Goal: Answer question/provide support

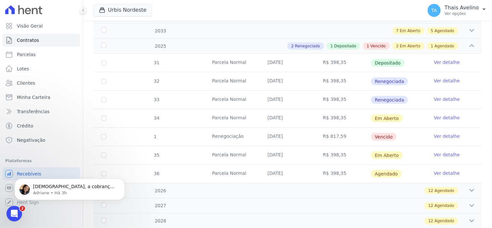
scroll to position [1, 0]
click at [78, 190] on p "Adriane • Há 3h" at bounding box center [75, 193] width 84 height 6
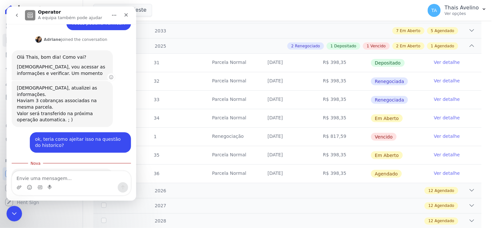
scroll to position [375, 0]
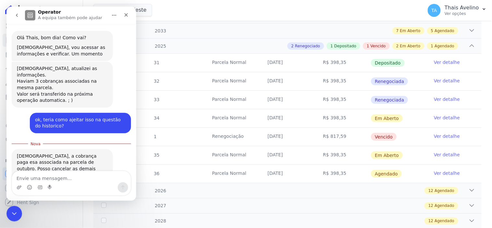
click at [72, 178] on textarea "Envie uma mensagem..." at bounding box center [71, 176] width 119 height 11
type textarea "sim"
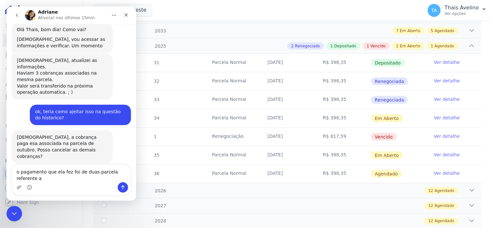
scroll to position [391, 0]
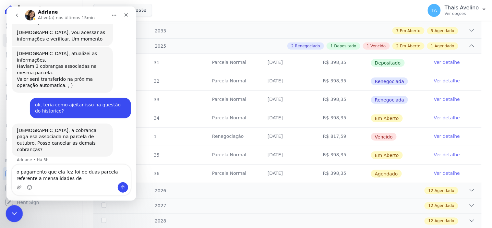
type textarea "o pagamento que ela fez foi de duas parcela referente a mensalidades de"
click at [18, 207] on div "Fechar mensagem da Intercom" at bounding box center [14, 213] width 16 height 16
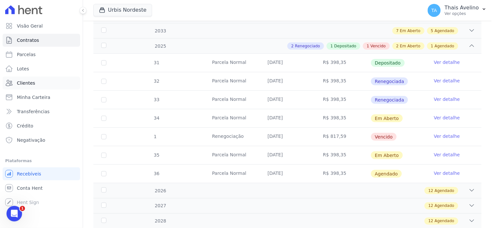
click at [35, 81] on link "Clientes" at bounding box center [41, 82] width 77 height 13
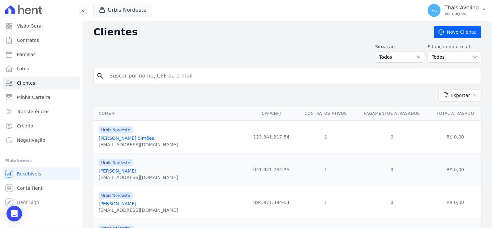
click at [153, 80] on input "search" at bounding box center [291, 75] width 373 height 13
type input "jarycia"
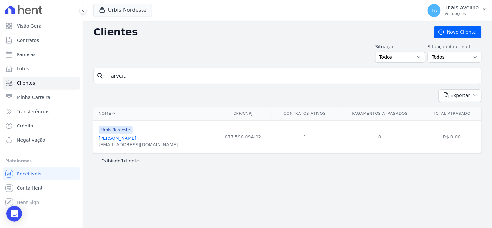
click at [141, 142] on div "[EMAIL_ADDRESS][DOMAIN_NAME]" at bounding box center [138, 144] width 79 height 6
click at [136, 139] on link "[PERSON_NAME]" at bounding box center [118, 137] width 38 height 5
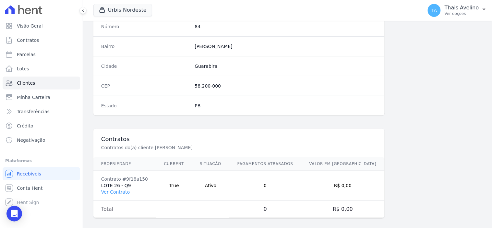
scroll to position [379, 0]
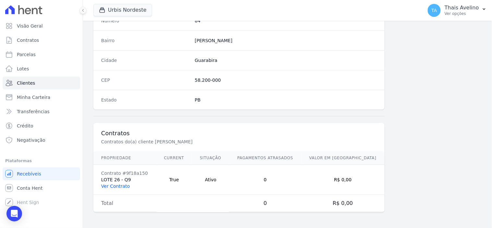
click at [113, 186] on link "Ver Contrato" at bounding box center [115, 185] width 29 height 5
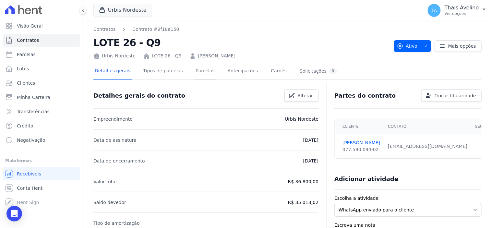
click at [194, 69] on link "Parcelas" at bounding box center [204, 71] width 21 height 17
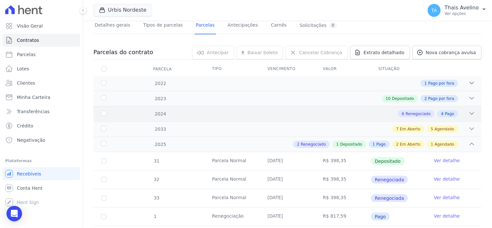
scroll to position [108, 0]
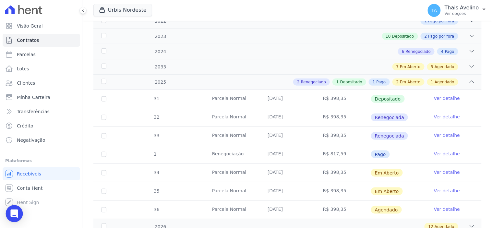
drag, startPoint x: 13, startPoint y: 215, endPoint x: 18, endPoint y: 209, distance: 8.0
click at [13, 215] on icon "Open Intercom Messenger" at bounding box center [14, 213] width 8 height 8
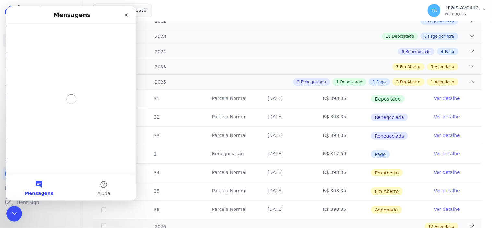
scroll to position [0, 0]
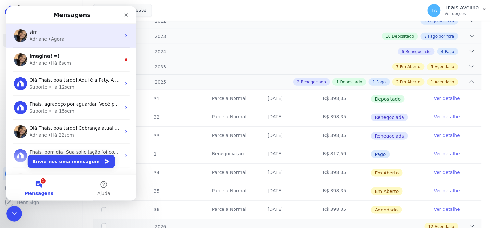
click at [62, 40] on div "Adriane • Agora" at bounding box center [74, 38] width 91 height 7
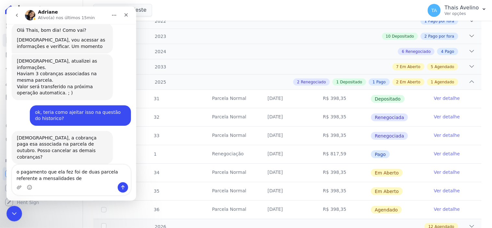
scroll to position [391, 0]
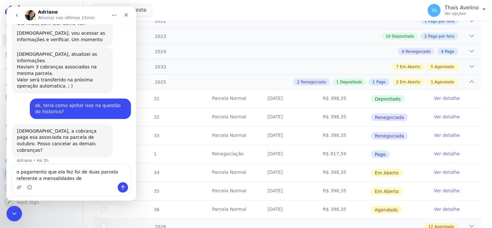
drag, startPoint x: 80, startPoint y: 181, endPoint x: 18, endPoint y: 162, distance: 64.6
click at [18, 162] on div "🚀 Demos início ao cadastro das Contas Digitais Arke! Iniciamos a abertura para …" at bounding box center [71, 112] width 130 height 177
type textarea "o"
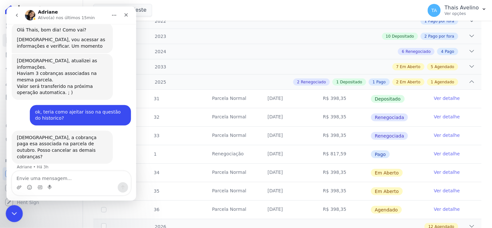
click at [13, 212] on icon "Fechar mensagem da Intercom" at bounding box center [13, 213] width 8 height 8
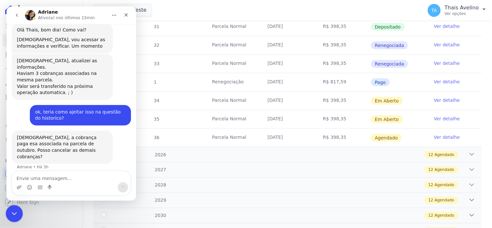
click at [11, 210] on icon "Fechar mensagem da Intercom" at bounding box center [13, 213] width 8 height 8
